Goal: Transaction & Acquisition: Purchase product/service

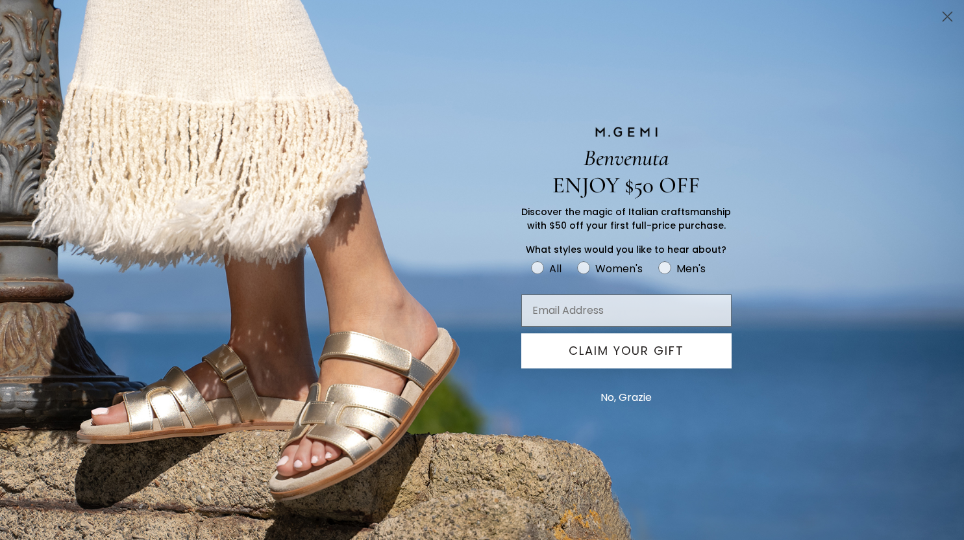
click at [644, 394] on button "No, Grazie" at bounding box center [626, 397] width 64 height 32
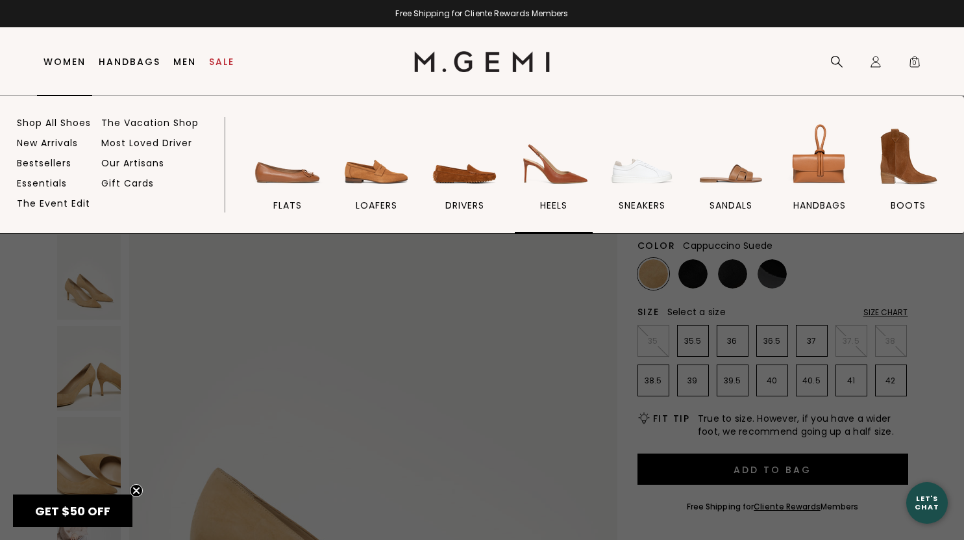
click at [546, 205] on span "heels" at bounding box center [553, 205] width 27 height 12
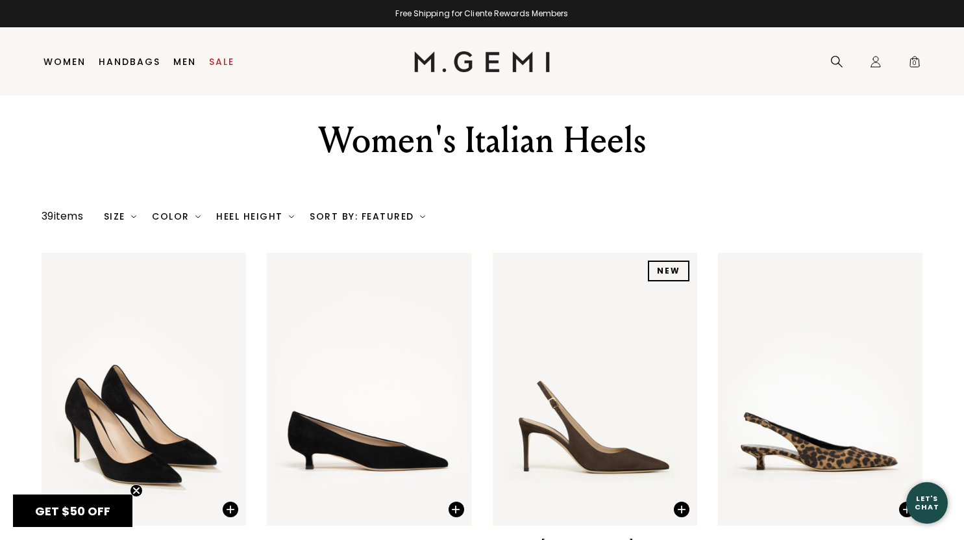
scroll to position [27, 0]
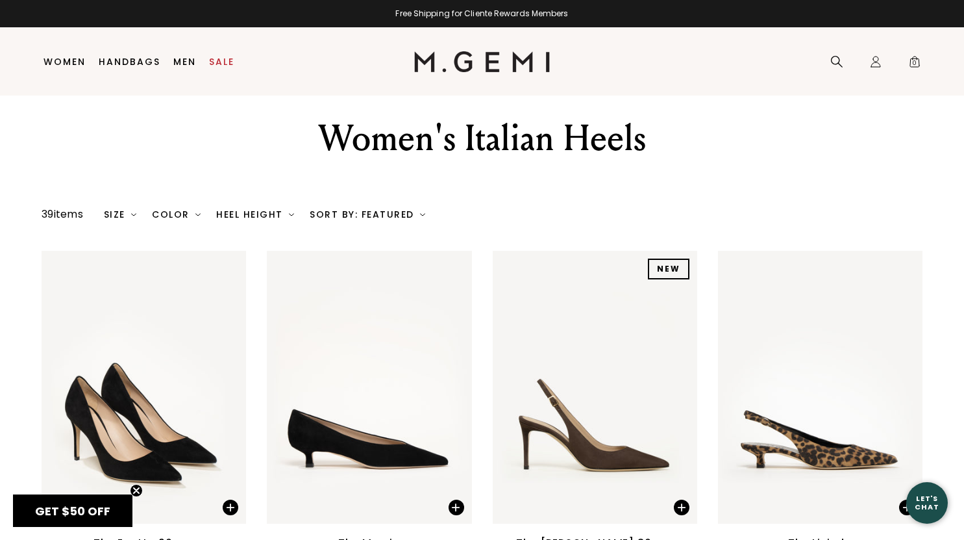
click at [166, 209] on div "Color" at bounding box center [176, 214] width 49 height 10
click at [183, 210] on div "Color" at bounding box center [176, 214] width 49 height 10
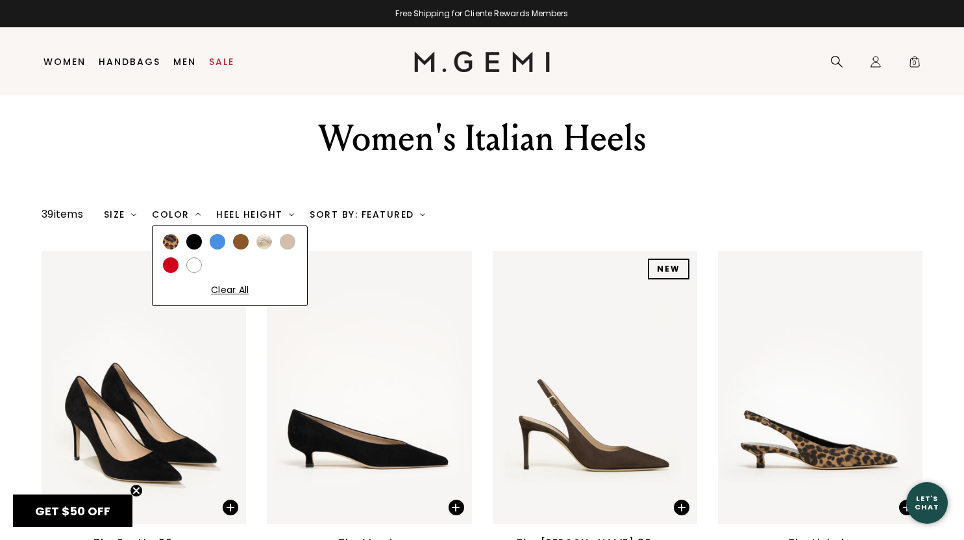
click at [288, 238] on div at bounding box center [288, 242] width 16 height 16
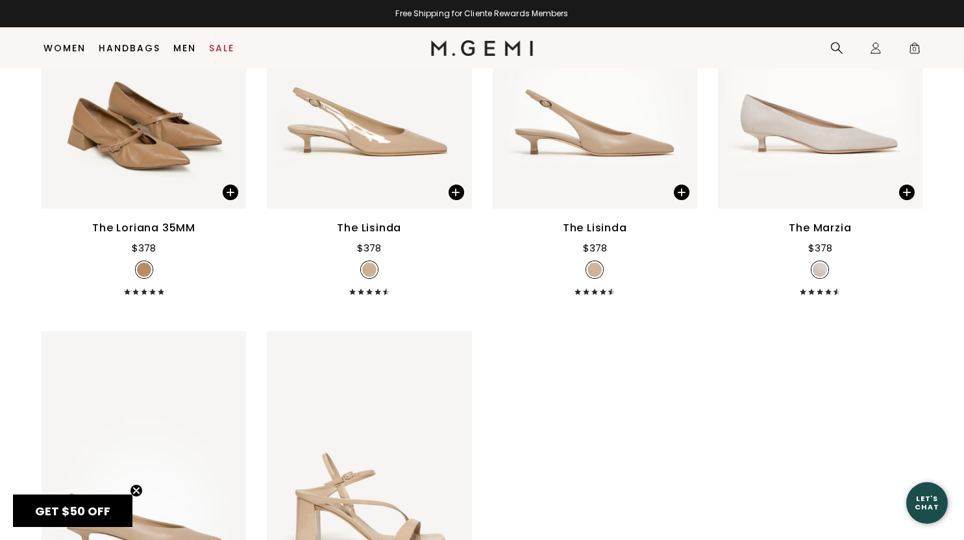
scroll to position [130, 0]
